Goal: Information Seeking & Learning: Learn about a topic

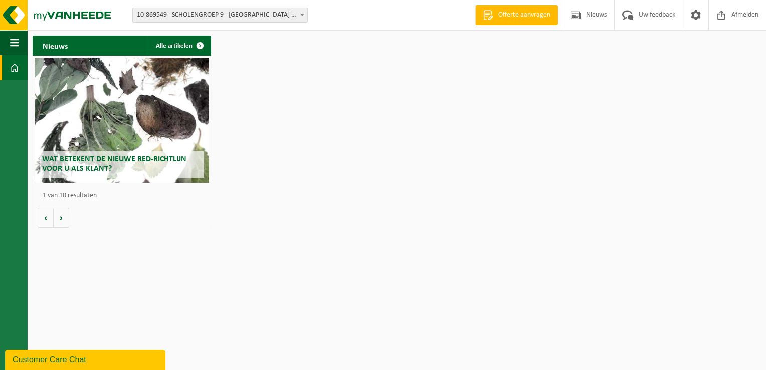
click at [247, 16] on span "10-869549 - SCHOLENGROEP 9 - [GEOGRAPHIC_DATA] CAMPUS [GEOGRAPHIC_DATA] - [GEOG…" at bounding box center [220, 15] width 175 height 14
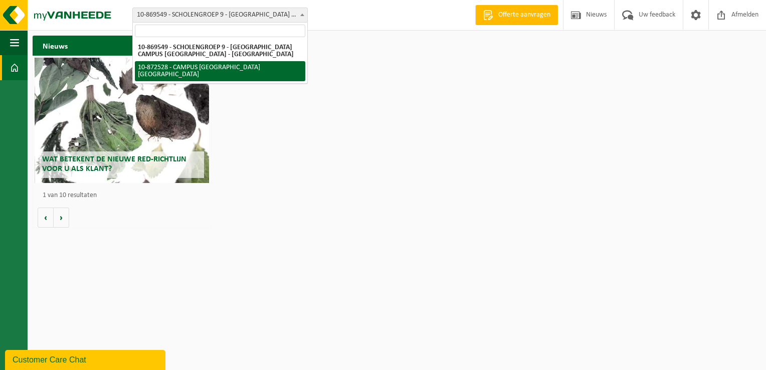
select select "105762"
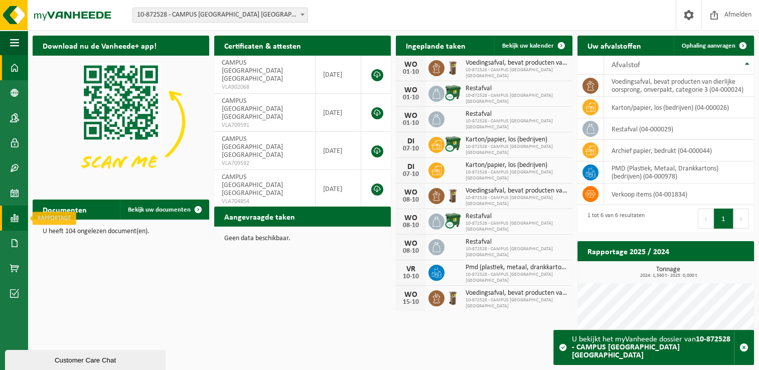
click at [15, 218] on span at bounding box center [14, 218] width 9 height 25
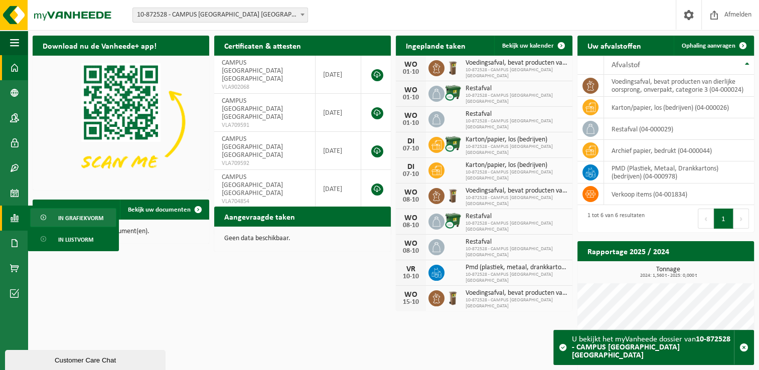
click at [88, 221] on span "In grafiekvorm" at bounding box center [80, 218] width 45 height 19
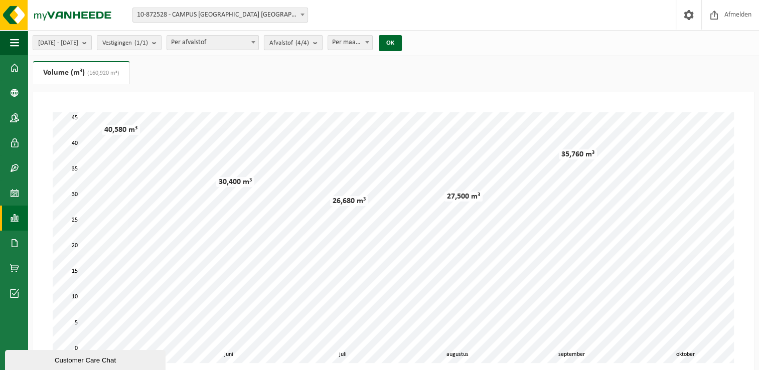
click at [322, 42] on b "submit" at bounding box center [317, 43] width 9 height 14
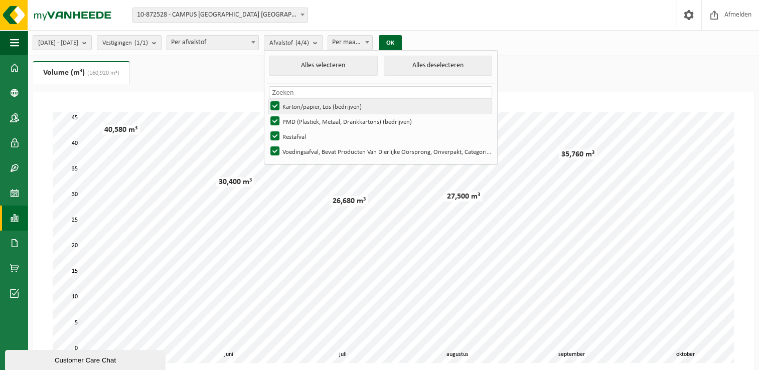
click at [307, 105] on label "Karton/papier, Los (bedrijven)" at bounding box center [379, 106] width 223 height 15
click at [267, 99] on input "Karton/papier, Los (bedrijven)" at bounding box center [266, 98] width 1 height 1
checkbox input "false"
click at [306, 122] on label "PMD (Plastiek, Metaal, Drankkartons) (bedrijven)" at bounding box center [379, 121] width 223 height 15
click at [267, 114] on input "PMD (Plastiek, Metaal, Drankkartons) (bedrijven)" at bounding box center [266, 113] width 1 height 1
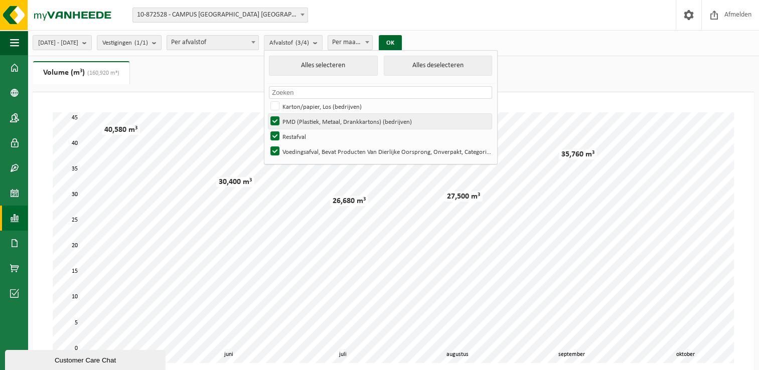
checkbox input "false"
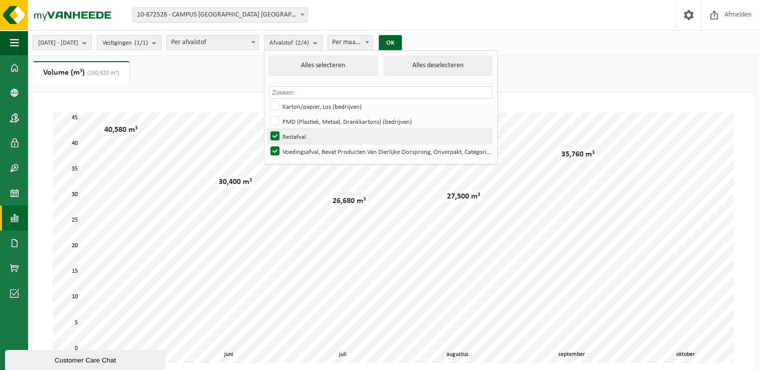
click at [304, 139] on label "Restafval" at bounding box center [379, 136] width 223 height 15
click at [267, 129] on input "Restafval" at bounding box center [266, 128] width 1 height 1
checkbox input "false"
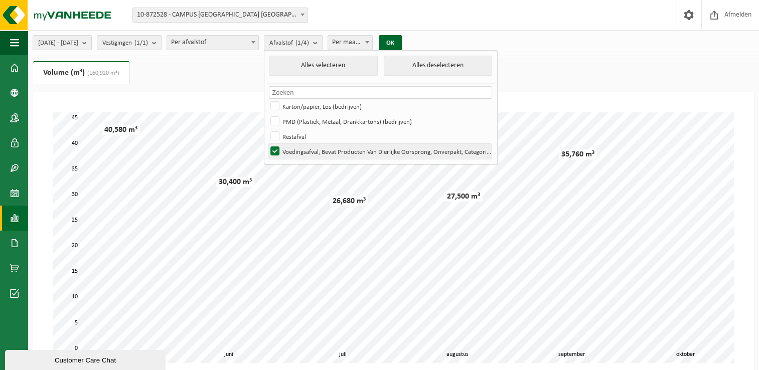
click at [305, 154] on label "Voedingsafval, Bevat Producten Van Dierlijke Oorsprong, Onverpakt, Categorie 3" at bounding box center [379, 151] width 223 height 15
click at [267, 144] on input "Voedingsafval, Bevat Producten Van Dierlijke Oorsprong, Onverpakt, Categorie 3" at bounding box center [266, 143] width 1 height 1
checkbox input "false"
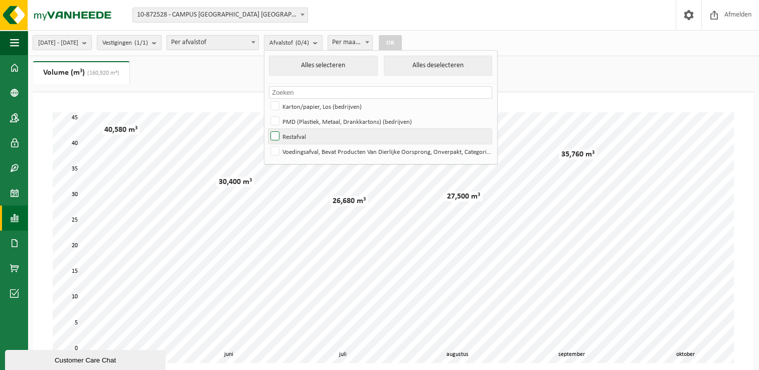
click at [307, 135] on label "Restafval" at bounding box center [379, 136] width 223 height 15
click at [267, 129] on input "Restafval" at bounding box center [266, 128] width 1 height 1
checkbox input "true"
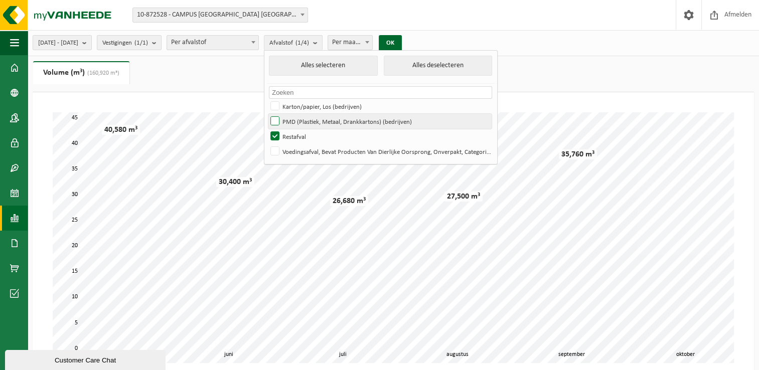
click at [305, 119] on label "PMD (Plastiek, Metaal, Drankkartons) (bedrijven)" at bounding box center [379, 121] width 223 height 15
click at [267, 114] on input "PMD (Plastiek, Metaal, Drankkartons) (bedrijven)" at bounding box center [266, 113] width 1 height 1
checkbox input "true"
click at [402, 45] on button "OK" at bounding box center [390, 43] width 23 height 16
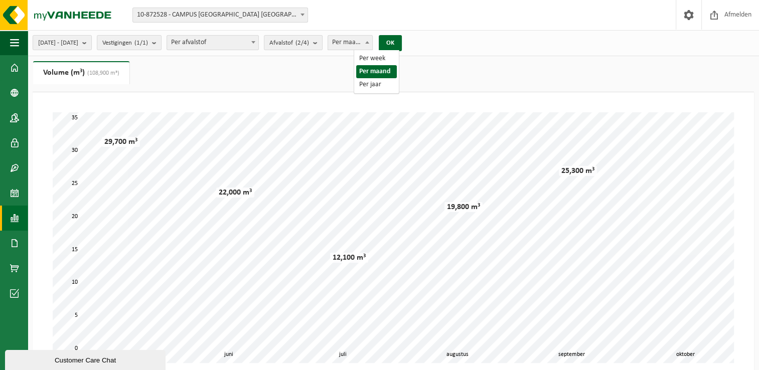
click at [373, 47] on span "Per maand" at bounding box center [350, 43] width 45 height 14
click at [402, 38] on button "OK" at bounding box center [390, 43] width 23 height 16
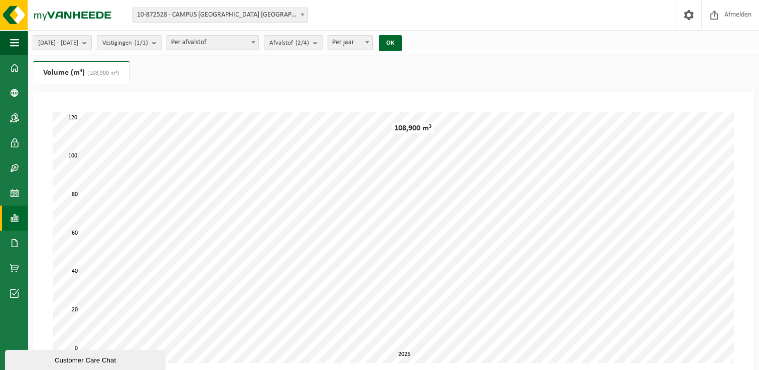
click at [372, 40] on span at bounding box center [367, 42] width 10 height 13
click at [402, 49] on button "OK" at bounding box center [390, 43] width 23 height 16
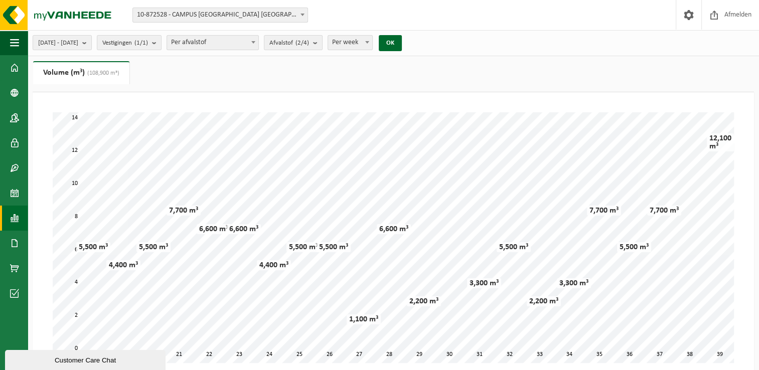
click at [372, 42] on span at bounding box center [367, 42] width 10 height 13
select select "2"
click at [402, 44] on button "OK" at bounding box center [390, 43] width 23 height 16
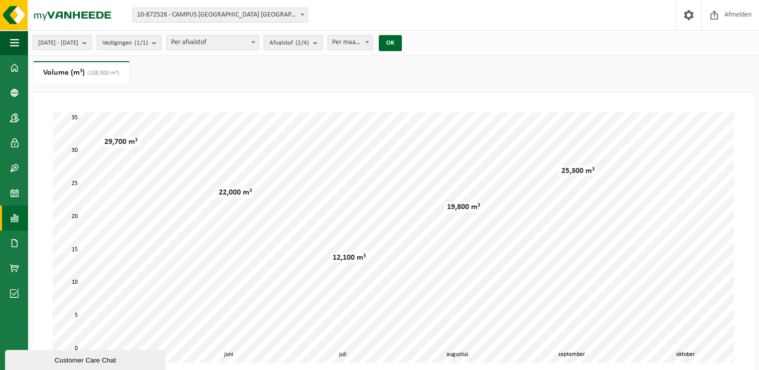
click at [322, 43] on b "submit" at bounding box center [317, 43] width 9 height 14
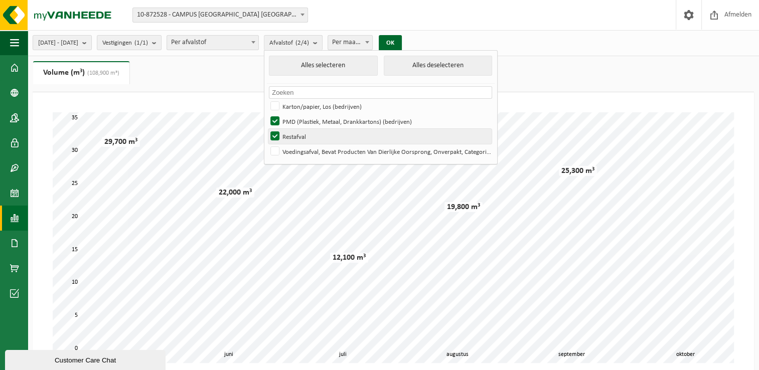
click at [301, 136] on label "Restafval" at bounding box center [379, 136] width 223 height 15
click at [267, 129] on input "Restafval" at bounding box center [266, 128] width 1 height 1
checkbox input "false"
click at [402, 49] on button "OK" at bounding box center [390, 43] width 23 height 16
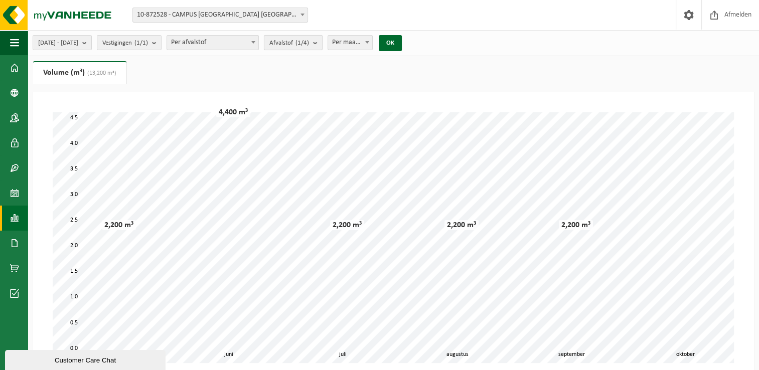
click at [322, 46] on b "submit" at bounding box center [317, 43] width 9 height 14
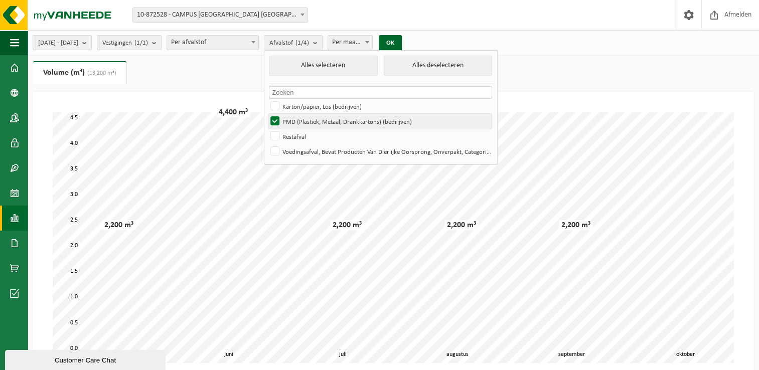
click at [303, 123] on label "PMD (Plastiek, Metaal, Drankkartons) (bedrijven)" at bounding box center [379, 121] width 223 height 15
click at [267, 114] on input "PMD (Plastiek, Metaal, Drankkartons) (bedrijven)" at bounding box center [266, 113] width 1 height 1
checkbox input "false"
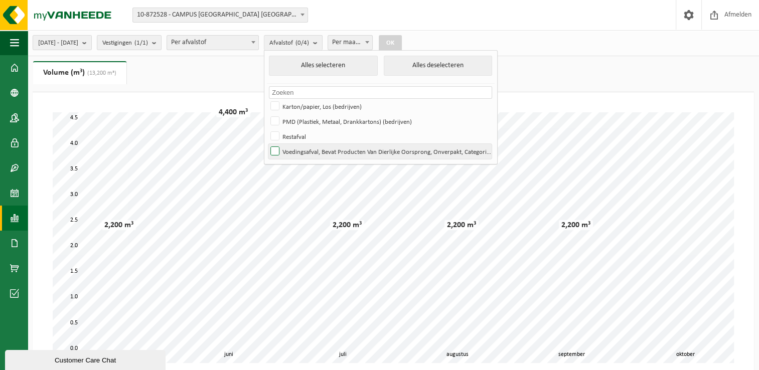
click at [305, 148] on label "Voedingsafval, Bevat Producten Van Dierlijke Oorsprong, Onverpakt, Categorie 3" at bounding box center [379, 151] width 223 height 15
click at [267, 144] on input "Voedingsafval, Bevat Producten Van Dierlijke Oorsprong, Onverpakt, Categorie 3" at bounding box center [266, 143] width 1 height 1
checkbox input "true"
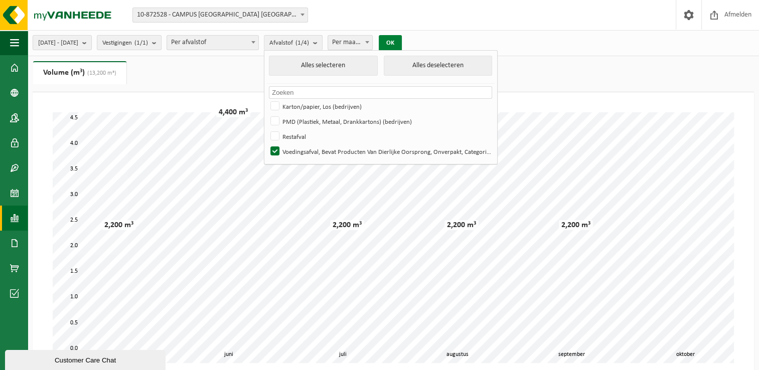
click at [402, 43] on button "OK" at bounding box center [390, 43] width 23 height 16
